Goal: Answer question/provide support: Ask a question

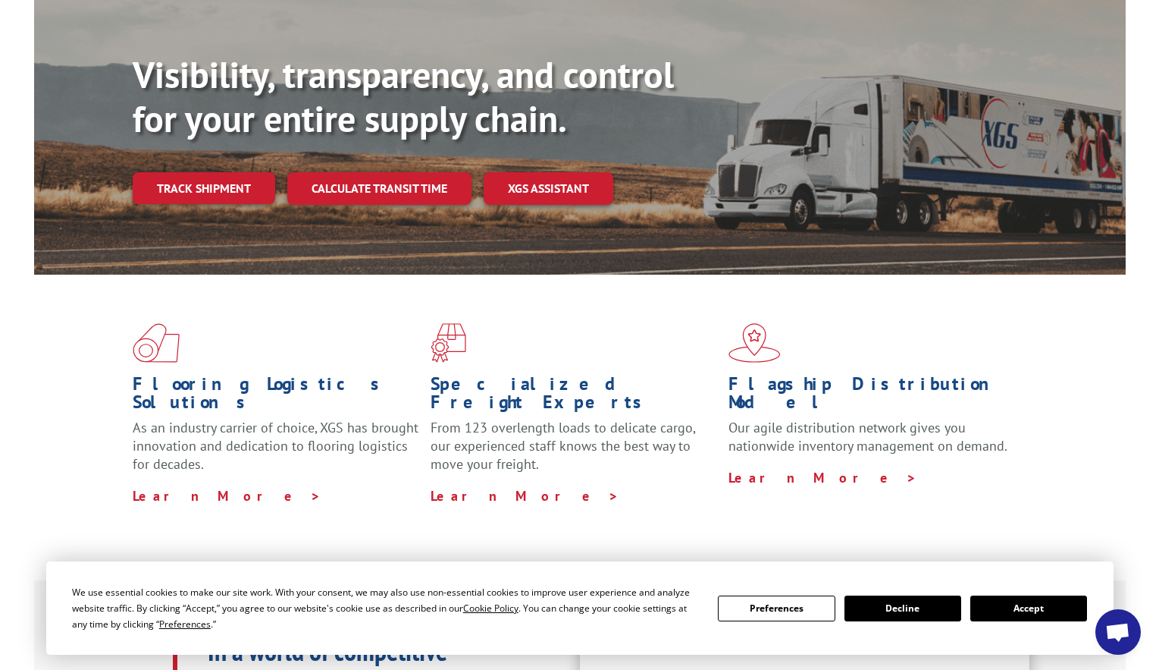
scroll to position [379, 0]
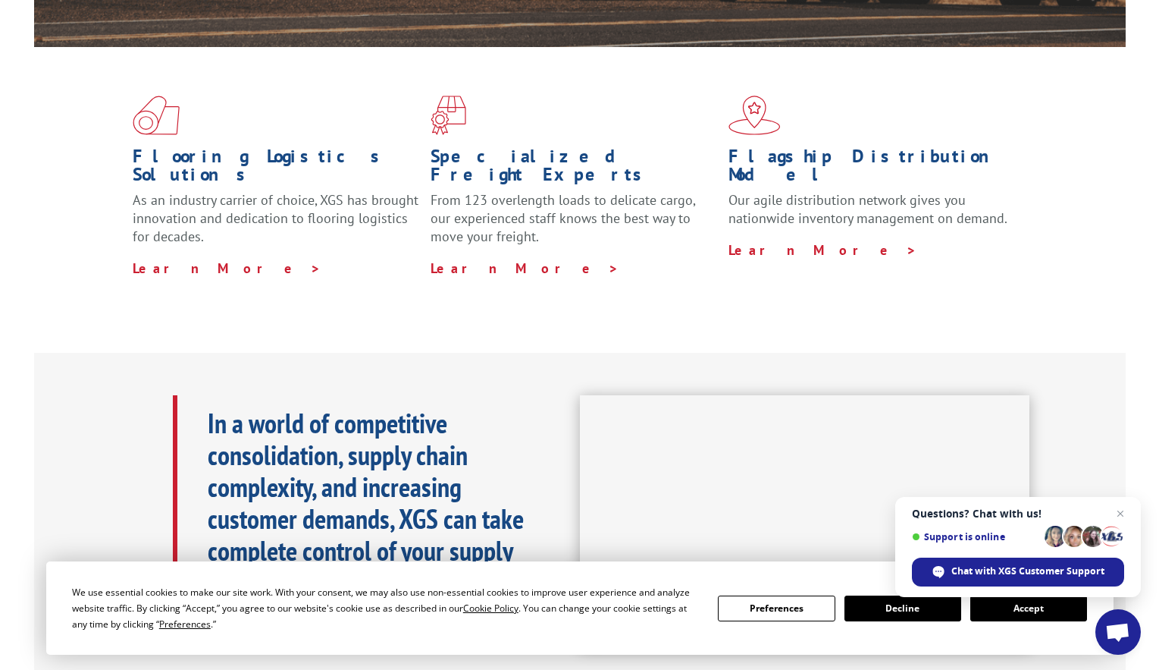
click at [1054, 610] on button "Accept" at bounding box center [1029, 608] width 117 height 26
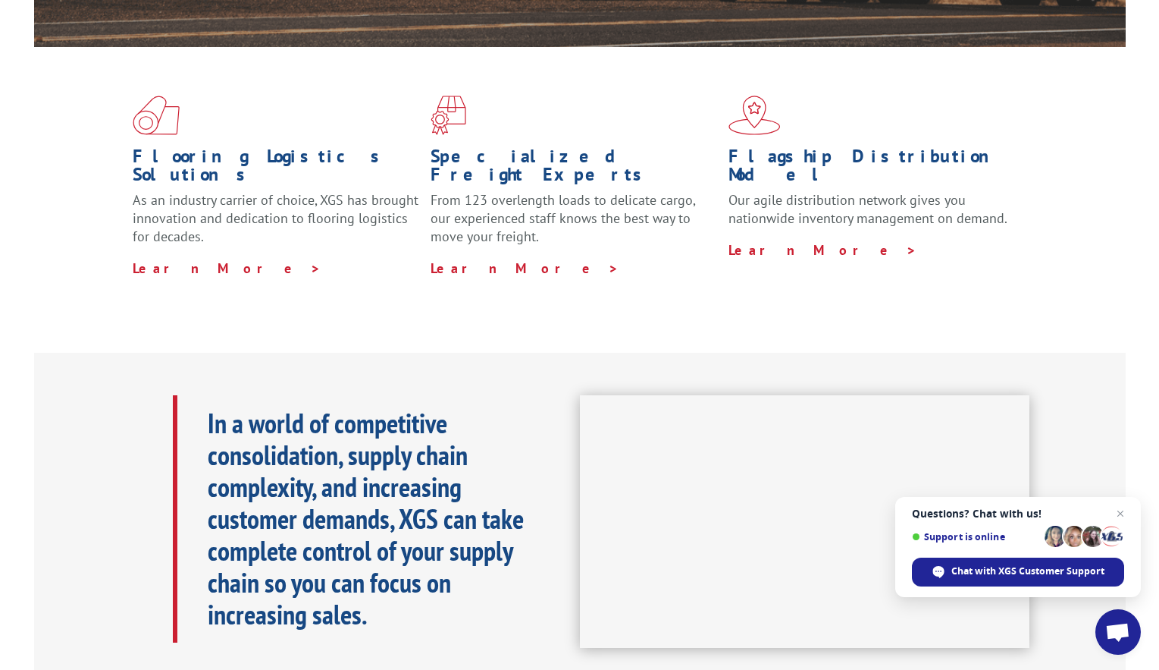
scroll to position [0, 0]
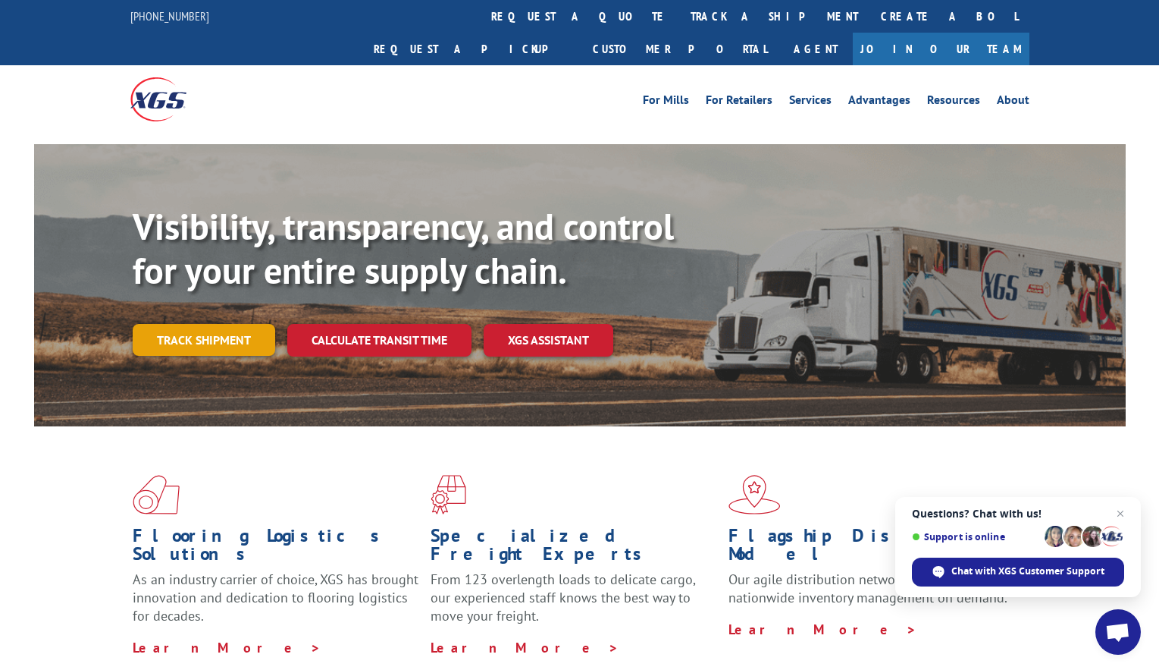
click at [209, 324] on link "Track shipment" at bounding box center [204, 340] width 143 height 32
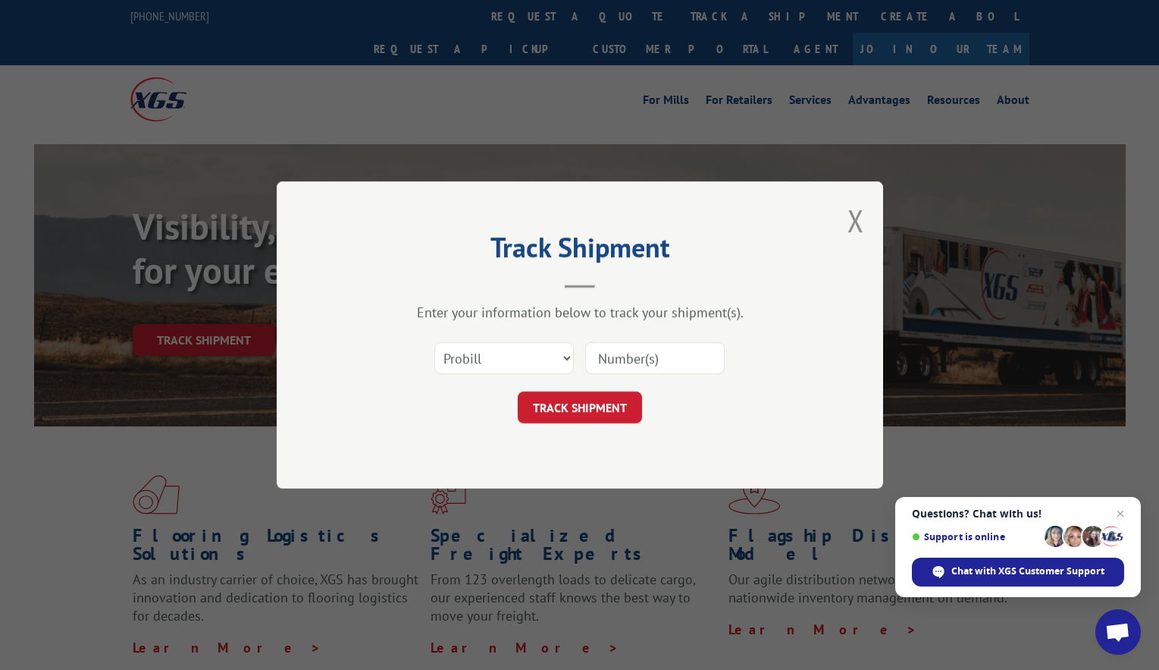
click at [632, 353] on input at bounding box center [655, 358] width 140 height 32
paste input "17207697BOL"
type input "17207697BOL"
click at [594, 416] on button "TRACK SHIPMENT" at bounding box center [580, 407] width 124 height 32
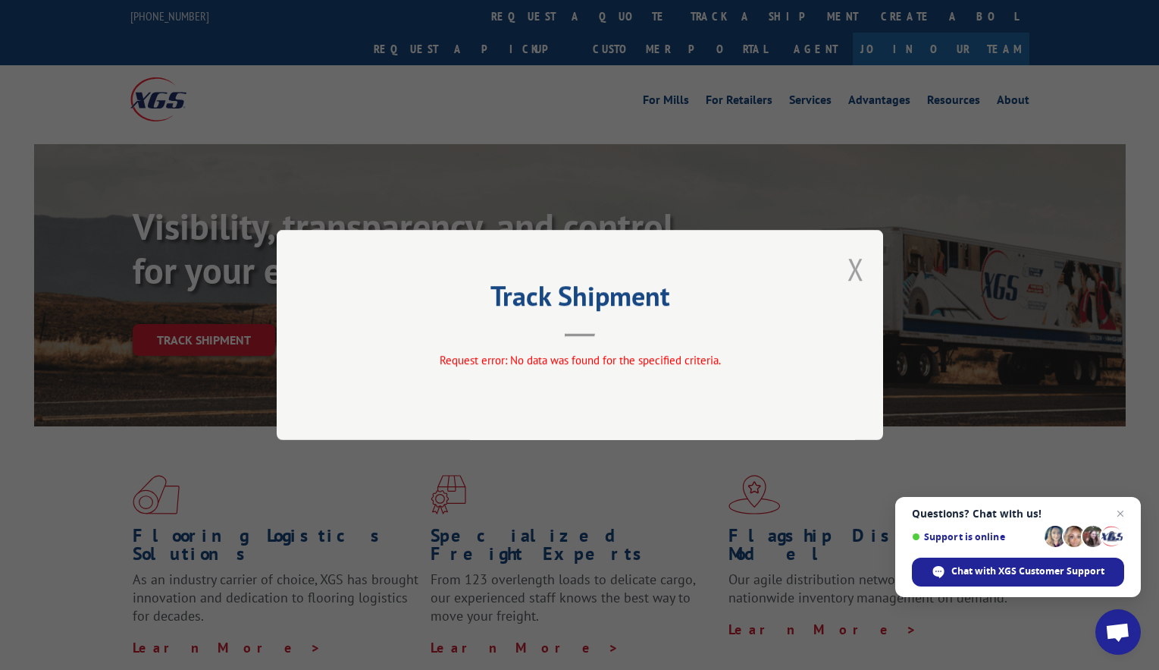
click at [855, 268] on button "Close modal" at bounding box center [856, 269] width 17 height 40
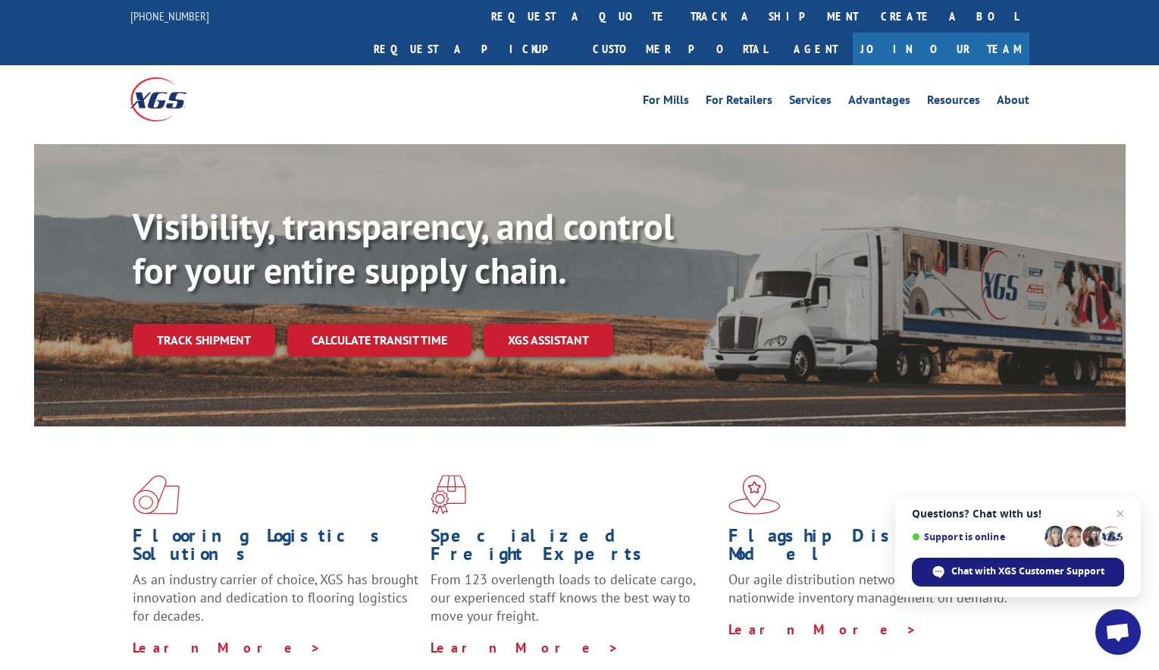
click at [1041, 569] on span "Chat with XGS Customer Support" at bounding box center [1028, 571] width 153 height 14
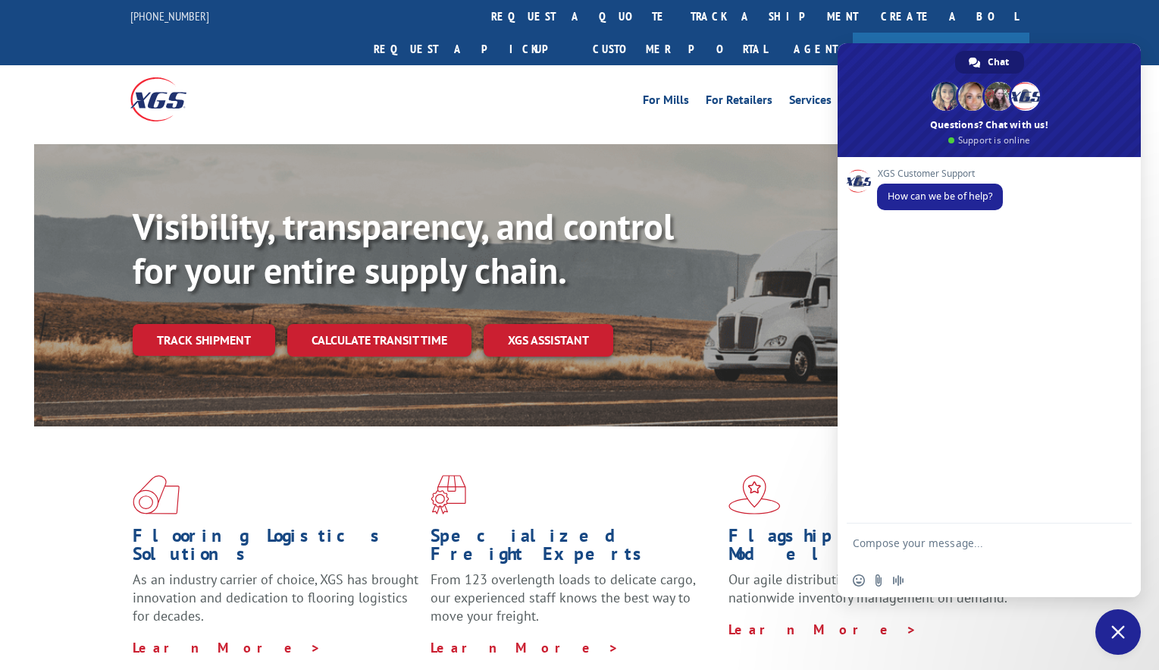
click at [930, 547] on textarea "Compose your message..." at bounding box center [973, 549] width 240 height 27
type textarea "Hi, Good Morning! Can you help me with an update on this one, please? 17207697B…"
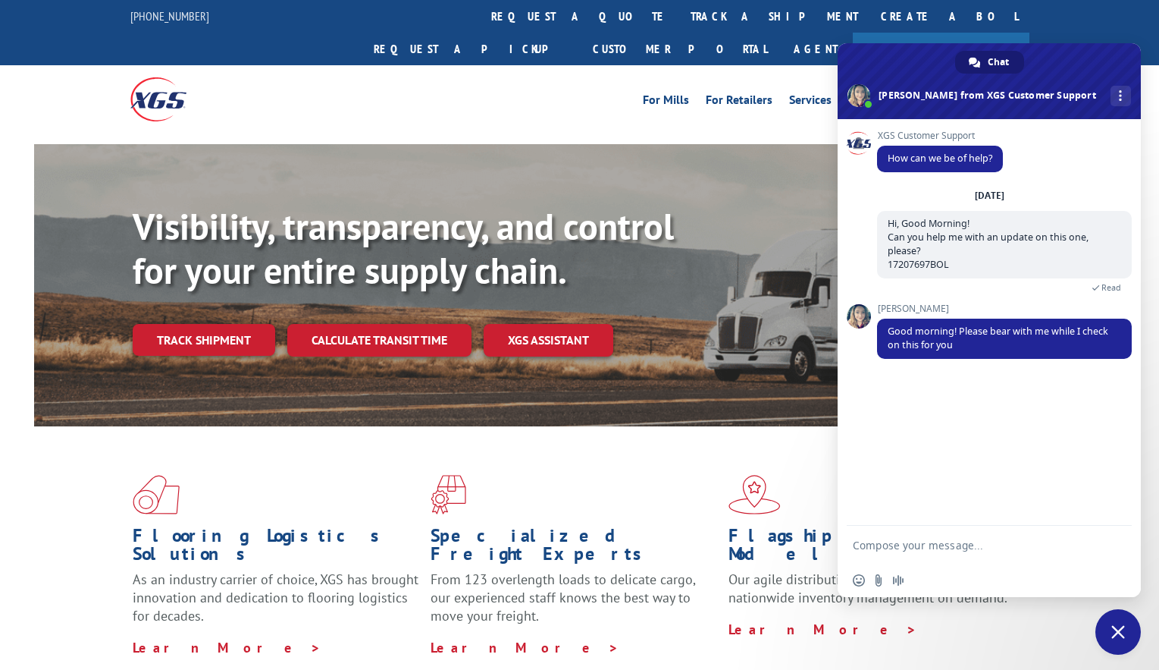
click at [924, 548] on textarea "Compose your message..." at bounding box center [973, 545] width 240 height 14
type textarea "Appreciate it, thank you!"
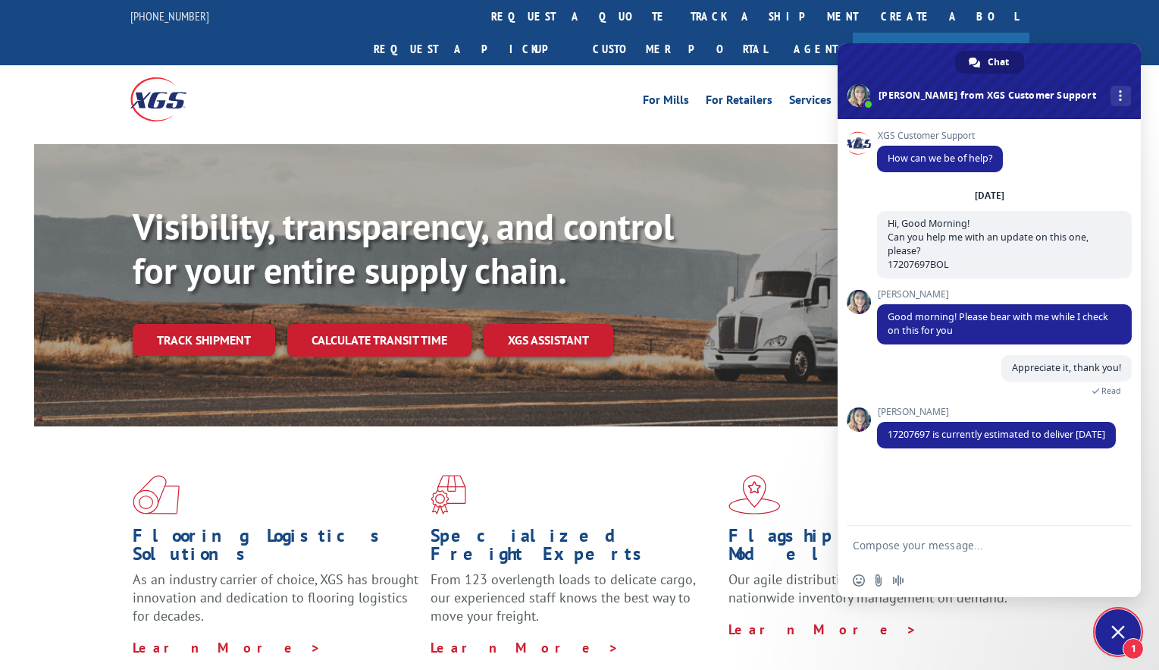
click at [965, 544] on textarea "Compose your message..." at bounding box center [973, 545] width 240 height 14
type textarea "Great! Do you have an estimated time by any chance?"
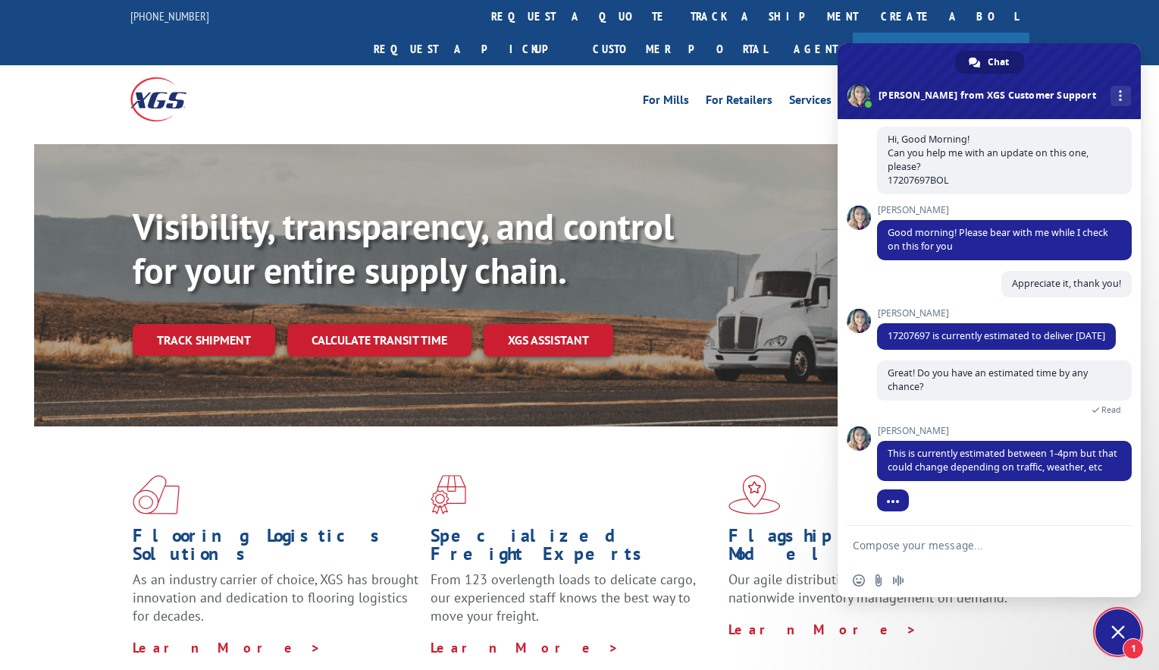
scroll to position [114, 0]
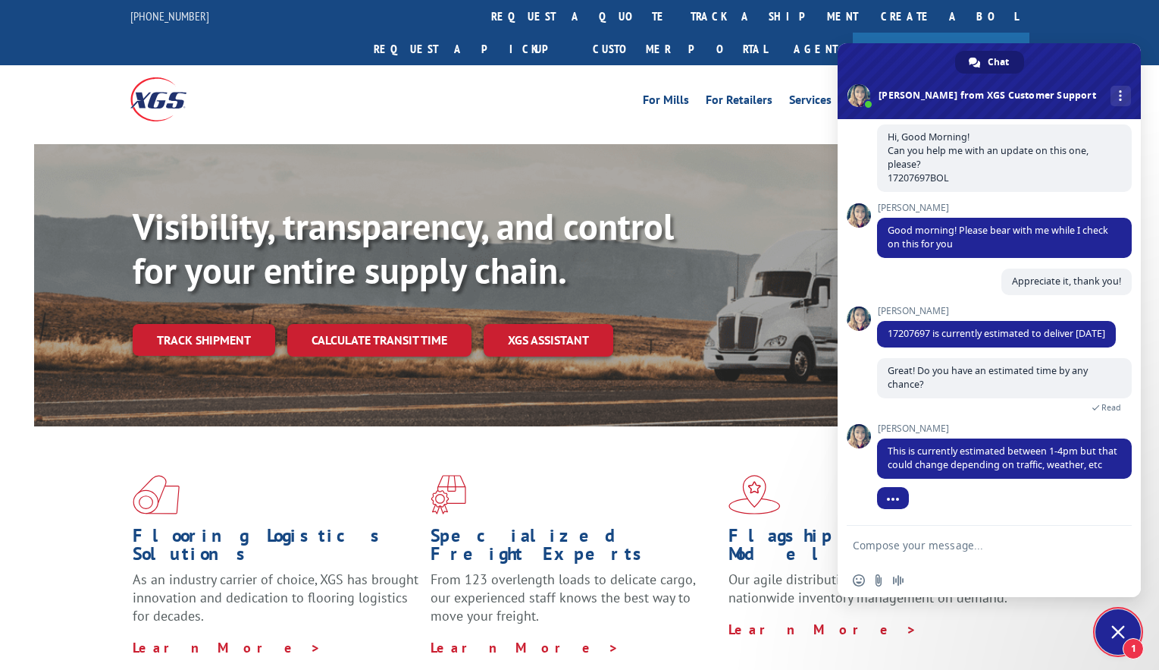
click at [914, 544] on textarea "Compose your message..." at bounding box center [973, 545] width 240 height 14
drag, startPoint x: 1031, startPoint y: 437, endPoint x: 1082, endPoint y: 435, distance: 50.9
click at [1082, 444] on span "This is currently estimated between 1-4pm but that could change depending on tr…" at bounding box center [1003, 457] width 230 height 27
copy span "een 1-4pm"
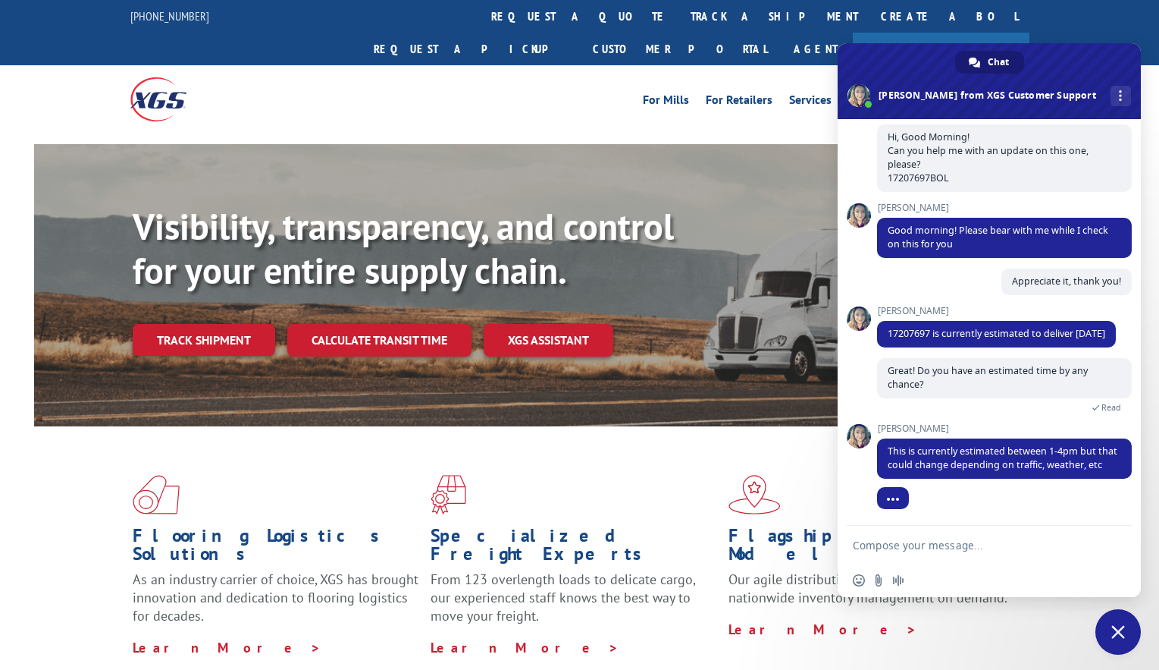
click at [950, 543] on textarea "Compose your message..." at bounding box center [973, 545] width 240 height 14
type textarea "t"
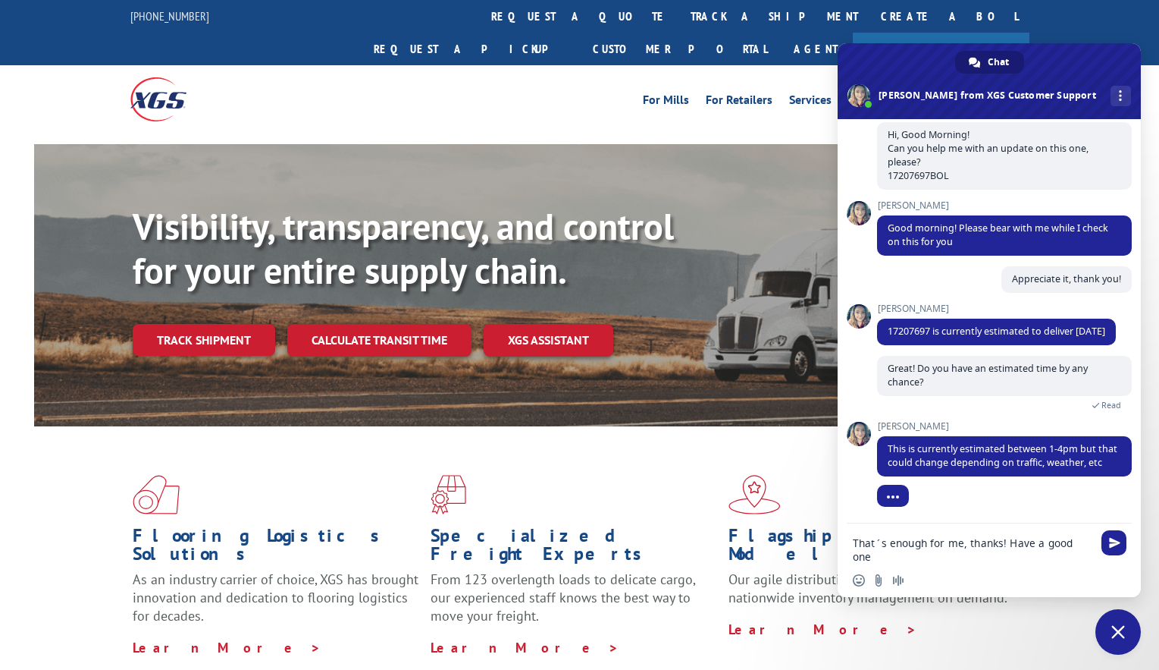
type textarea "That´s enough for me, thanks! Have a good one!"
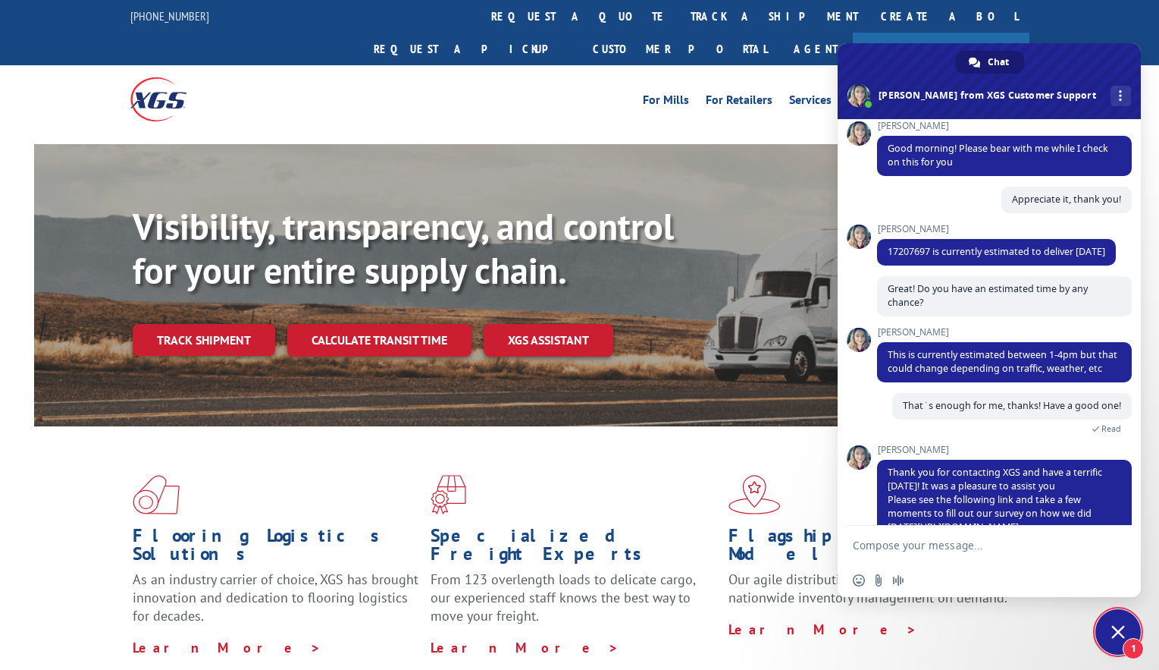
scroll to position [228, 0]
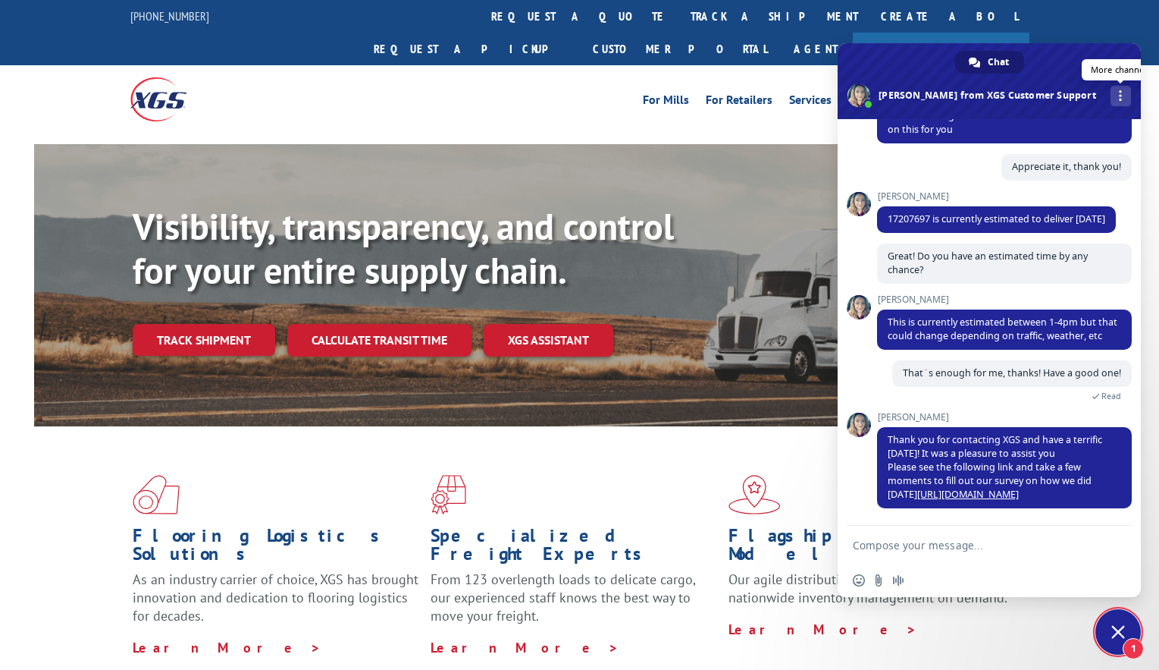
click at [1119, 99] on span "More channels" at bounding box center [1120, 95] width 3 height 11
click at [1121, 640] on span "Close chat" at bounding box center [1118, 631] width 45 height 45
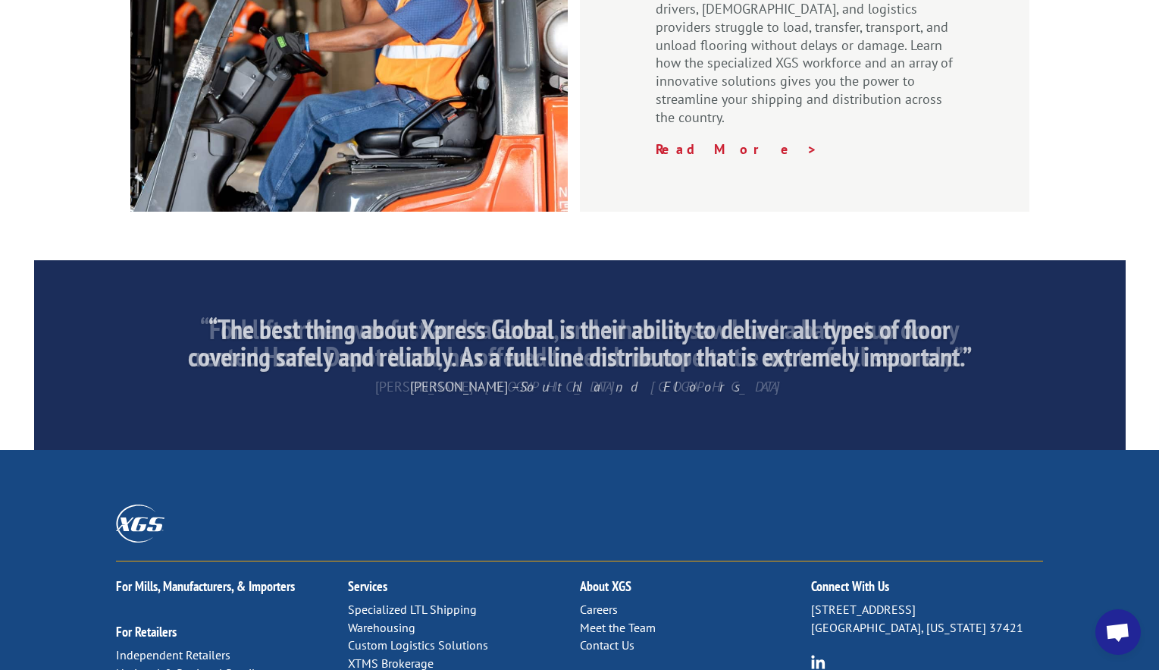
scroll to position [2332, 0]
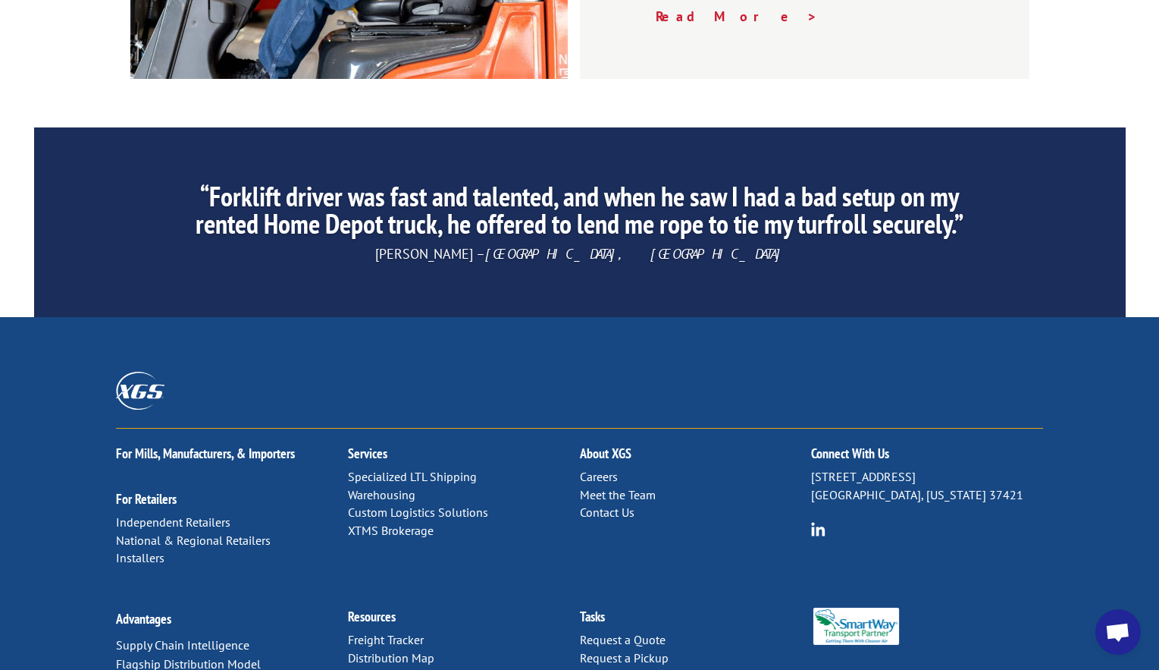
click at [597, 504] on link "Contact Us" at bounding box center [607, 511] width 55 height 15
